Goal: Task Accomplishment & Management: Use online tool/utility

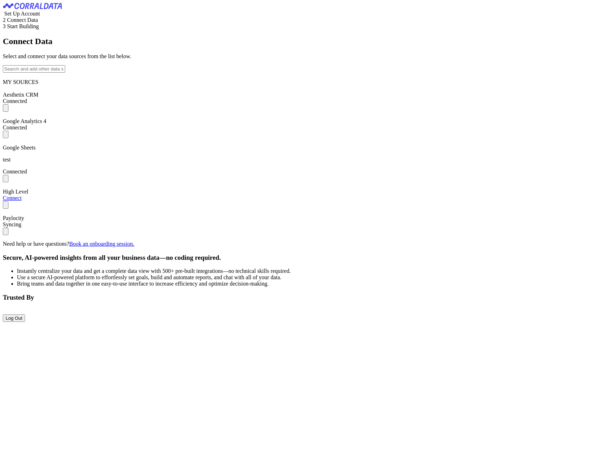
click at [65, 73] on input "text" at bounding box center [34, 68] width 62 height 7
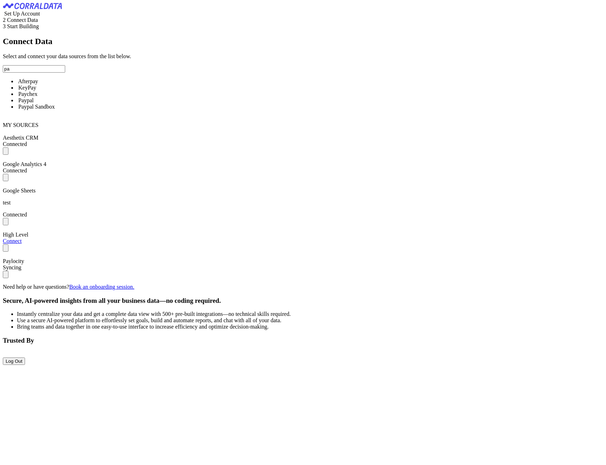
type input "p"
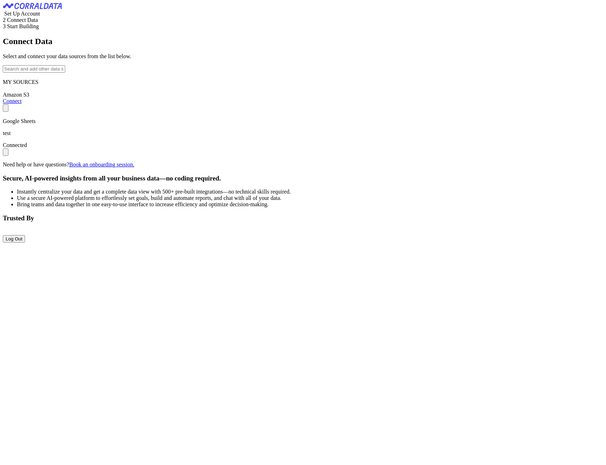
click at [51, 73] on input "text" at bounding box center [34, 68] width 62 height 7
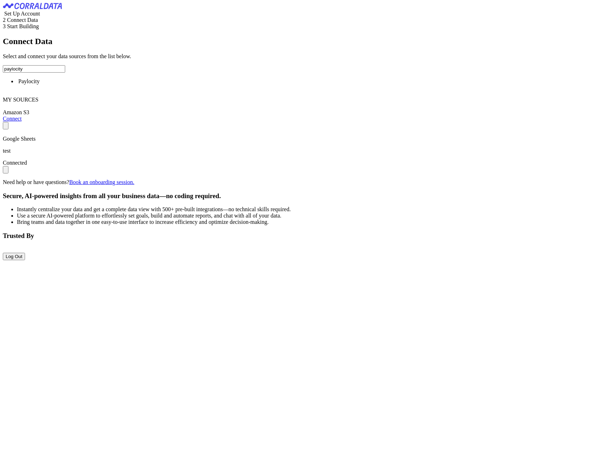
click at [39, 84] on span "Paylocity" at bounding box center [28, 81] width 21 height 6
type input "Paylocity"
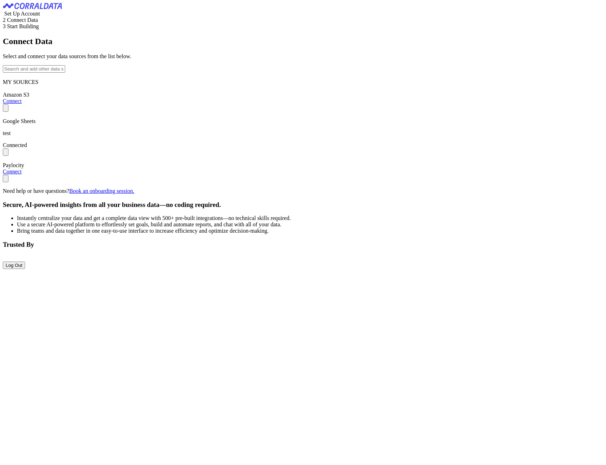
click at [22, 174] on link "Connect" at bounding box center [12, 171] width 19 height 6
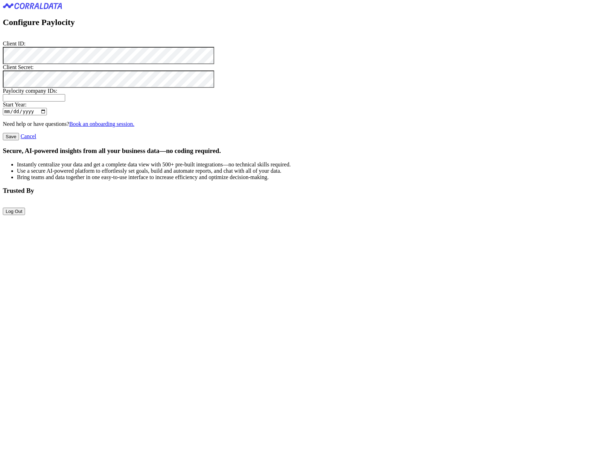
click at [3, 100] on tags "​" at bounding box center [3, 97] width 0 height 6
click at [3, 100] on span at bounding box center [3, 97] width 0 height 6
click at [47, 115] on input "date" at bounding box center [25, 111] width 44 height 7
click at [98, 108] on div "Start Year:" at bounding box center [303, 105] width 601 height 6
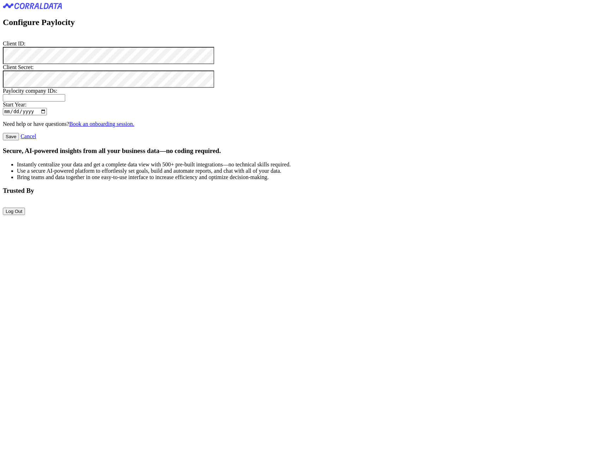
click at [172, 47] on div "Client ID:" at bounding box center [303, 44] width 601 height 6
click at [36, 139] on link "Cancel" at bounding box center [28, 136] width 16 height 6
